Goal: Task Accomplishment & Management: Use online tool/utility

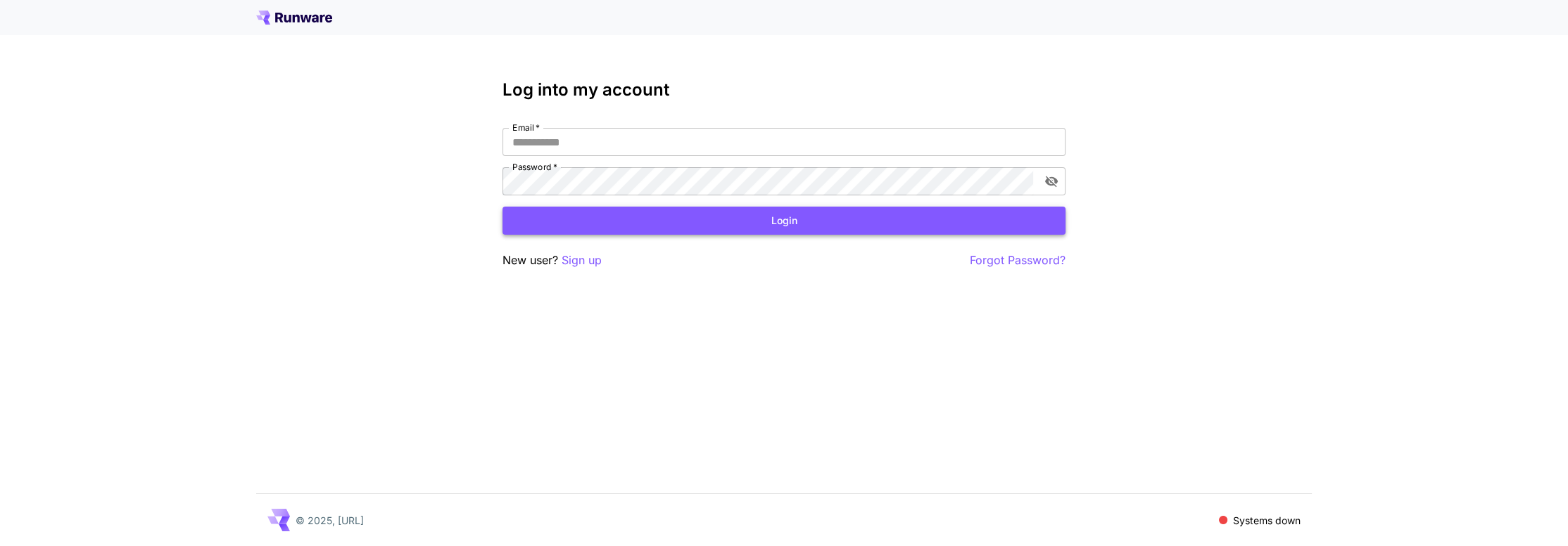
type input "**********"
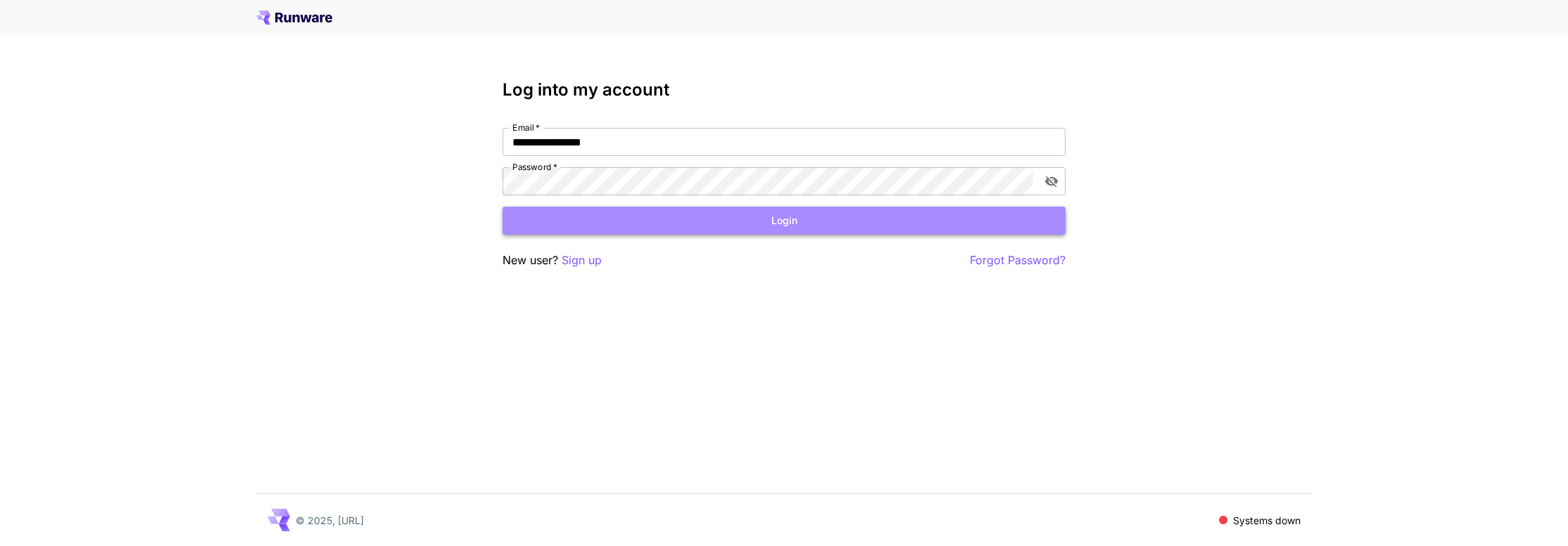
click at [792, 226] on button "Login" at bounding box center [783, 221] width 563 height 29
